Goal: Task Accomplishment & Management: Manage account settings

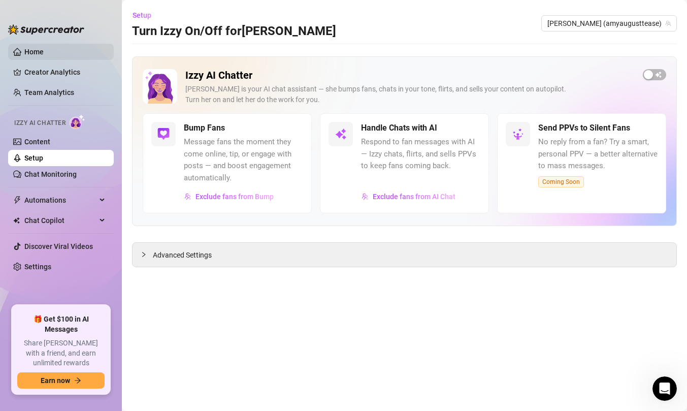
click at [41, 54] on link "Home" at bounding box center [33, 52] width 19 height 8
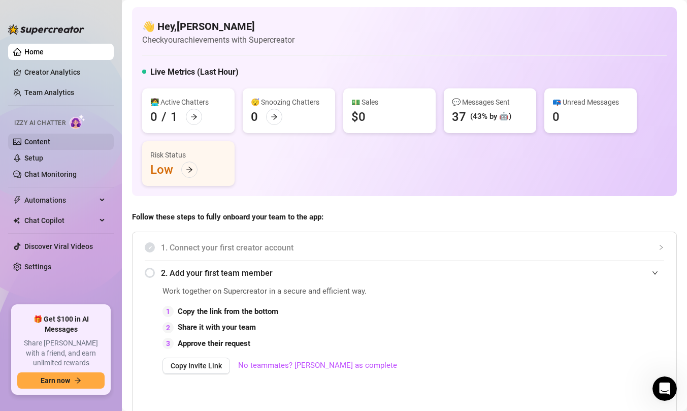
click at [50, 140] on link "Content" at bounding box center [37, 142] width 26 height 8
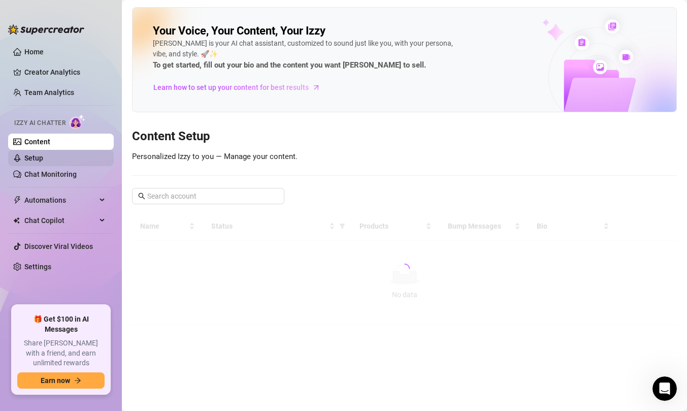
click at [43, 154] on link "Setup" at bounding box center [33, 158] width 19 height 8
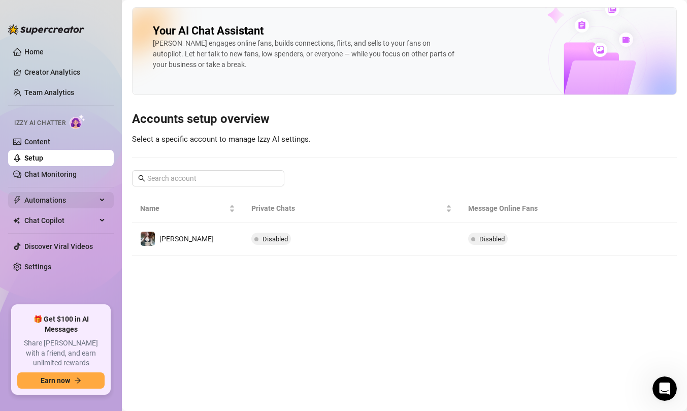
click at [60, 197] on span "Automations" at bounding box center [60, 200] width 72 height 16
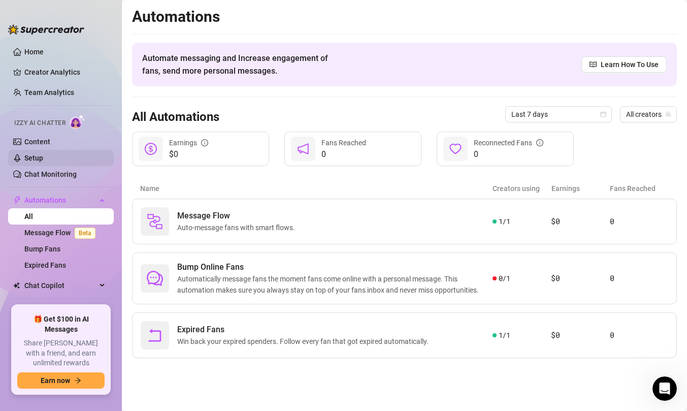
click at [43, 154] on link "Setup" at bounding box center [33, 158] width 19 height 8
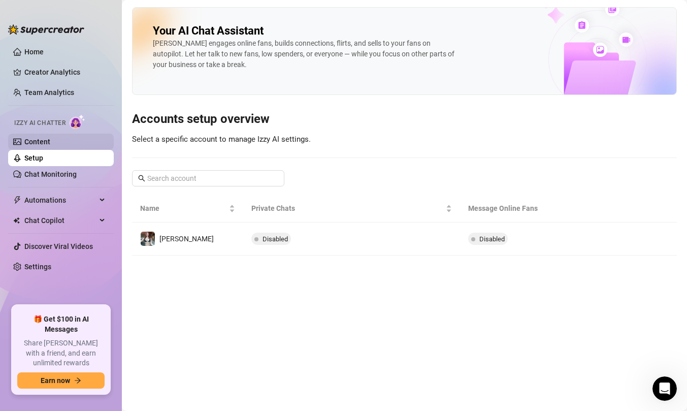
click at [50, 141] on link "Content" at bounding box center [37, 142] width 26 height 8
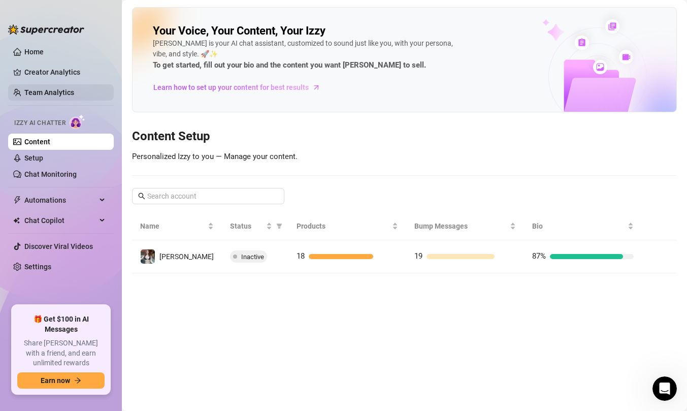
click at [60, 88] on link "Team Analytics" at bounding box center [49, 92] width 50 height 8
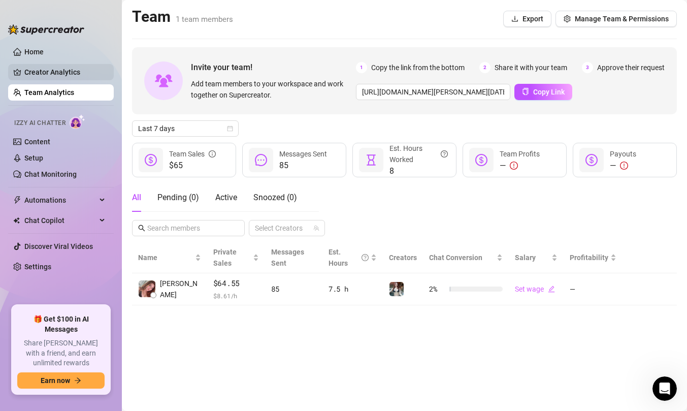
click at [68, 70] on link "Creator Analytics" at bounding box center [64, 72] width 81 height 16
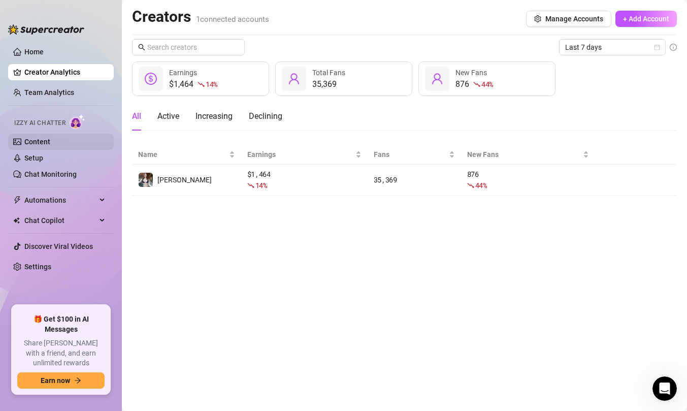
click at [50, 140] on link "Content" at bounding box center [37, 142] width 26 height 8
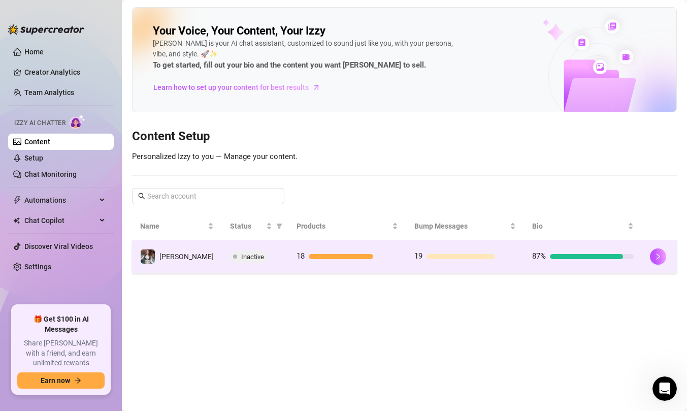
click at [248, 263] on td "Inactive" at bounding box center [255, 256] width 67 height 33
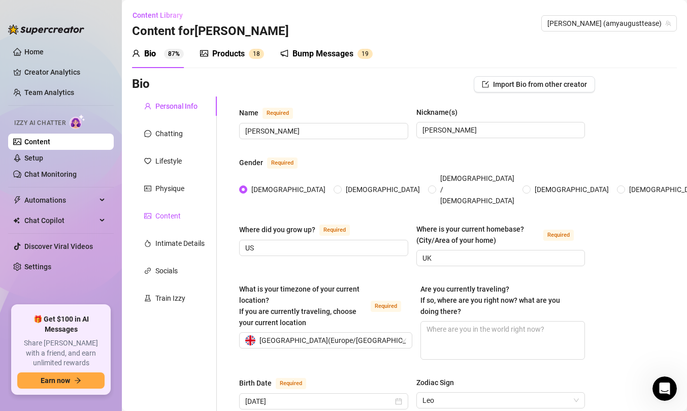
click at [175, 211] on div "Content" at bounding box center [167, 215] width 25 height 11
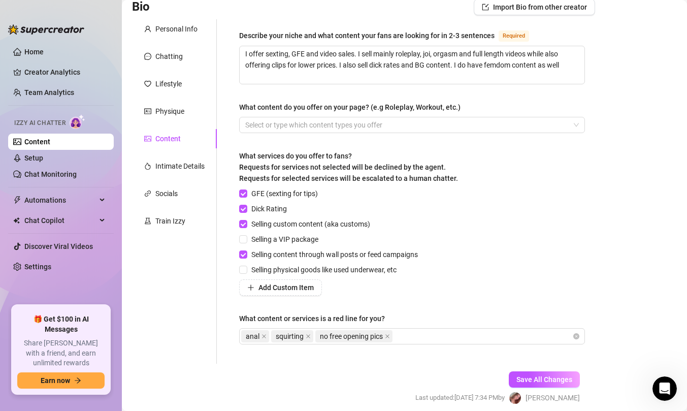
scroll to position [89, 0]
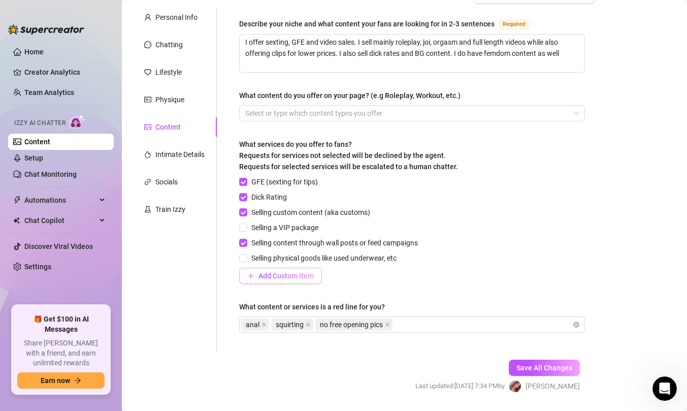
click at [292, 276] on span "Add Custom Item" at bounding box center [286, 276] width 55 height 8
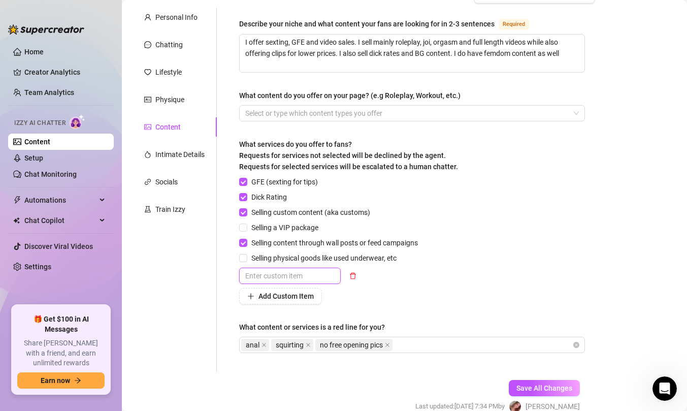
click at [295, 281] on input "text" at bounding box center [290, 276] width 102 height 16
type input "welcome bundle"
click at [300, 295] on span "Add Custom Item" at bounding box center [286, 296] width 55 height 8
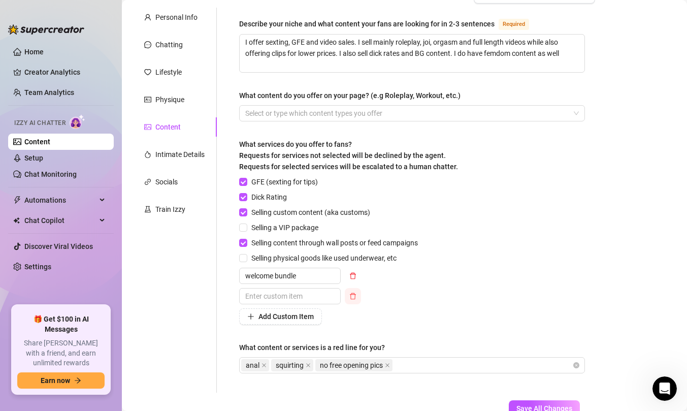
click at [354, 297] on icon "delete" at bounding box center [353, 296] width 7 height 7
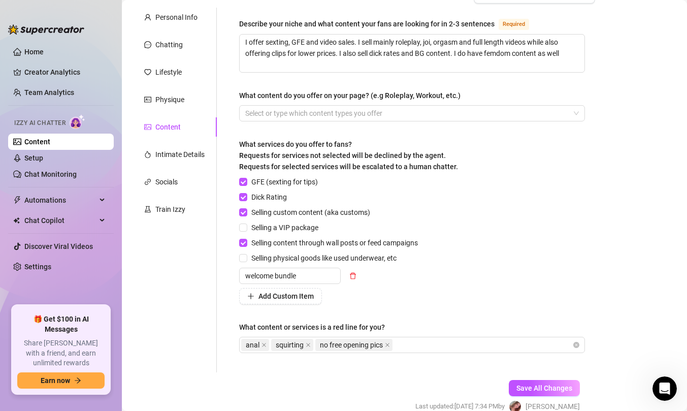
click at [436, 250] on div "GFE (sexting for tips) Dick Rating Selling custom content (aka customs) Selling…" at bounding box center [412, 240] width 346 height 128
click at [380, 115] on div at bounding box center [406, 113] width 331 height 14
click at [378, 113] on div at bounding box center [406, 113] width 331 height 14
click at [33, 162] on link "Setup" at bounding box center [33, 158] width 19 height 8
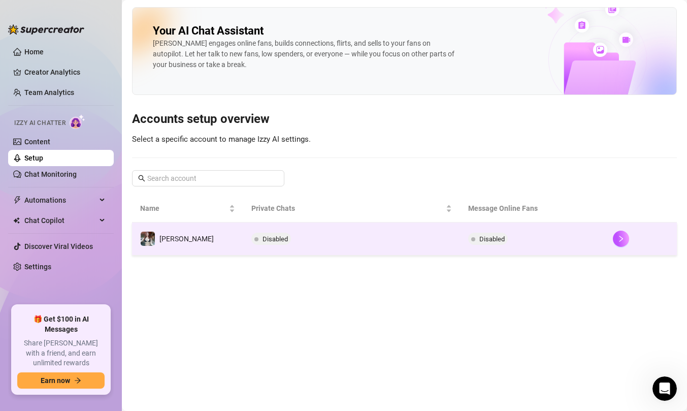
click at [263, 242] on span "Disabled" at bounding box center [275, 239] width 25 height 8
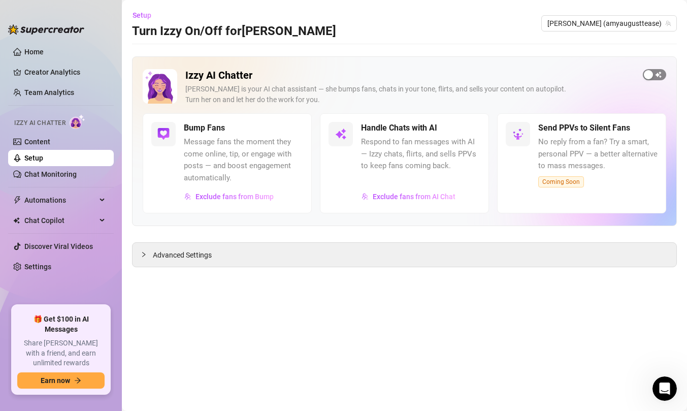
click at [662, 74] on span "button" at bounding box center [654, 74] width 23 height 11
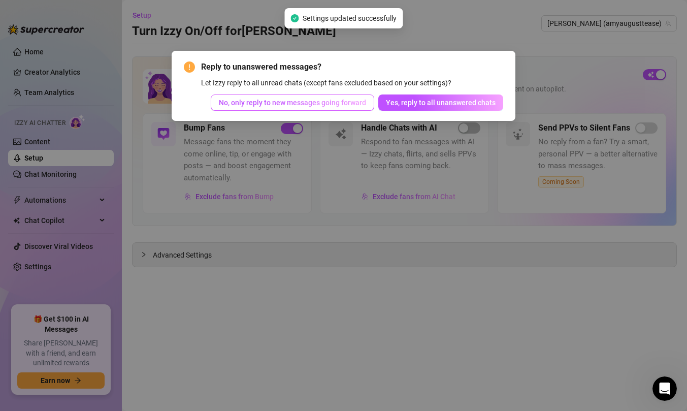
click at [361, 103] on span "No, only reply to new messages going forward" at bounding box center [292, 103] width 147 height 8
